Goal: Task Accomplishment & Management: Use online tool/utility

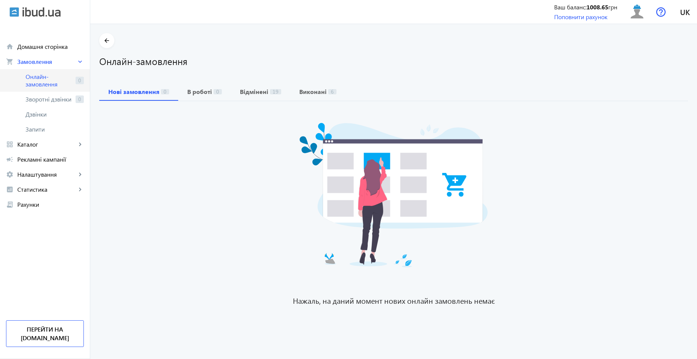
click at [65, 75] on span "Онлайн-замовлення" at bounding box center [49, 80] width 47 height 15
click at [48, 82] on span "Онлайн-замовлення" at bounding box center [49, 80] width 47 height 15
